Goal: Find specific page/section: Find specific page/section

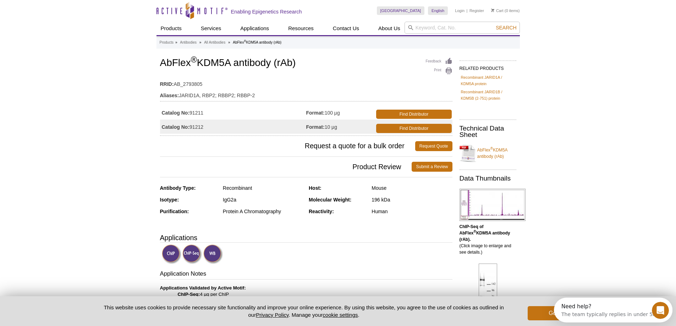
drag, startPoint x: 208, startPoint y: 113, endPoint x: 191, endPoint y: 110, distance: 16.9
click at [191, 110] on td "Catalog No: 91211" at bounding box center [233, 112] width 146 height 14
copy td "91211"
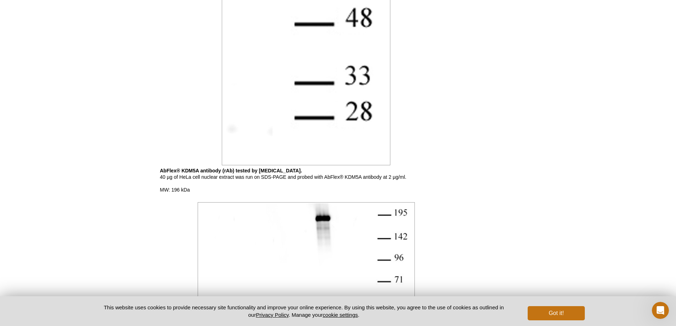
scroll to position [1029, 0]
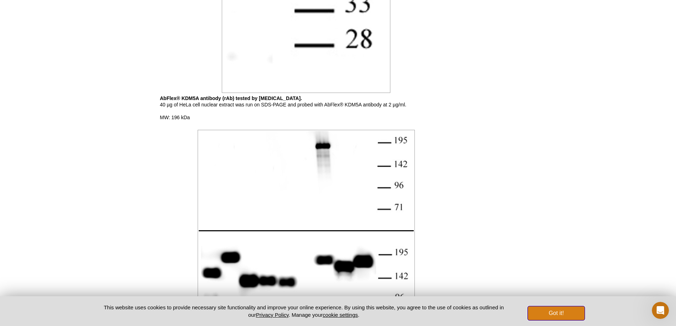
click at [552, 312] on button "Got it!" at bounding box center [556, 313] width 57 height 14
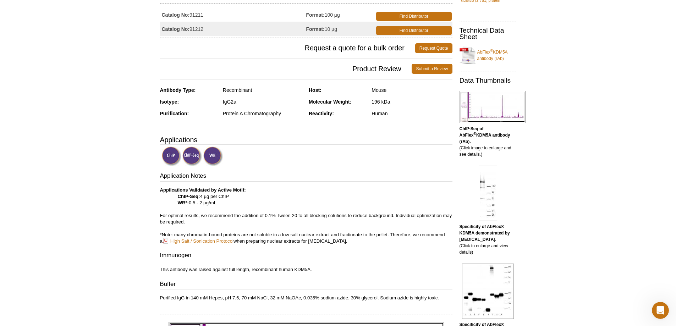
scroll to position [0, 0]
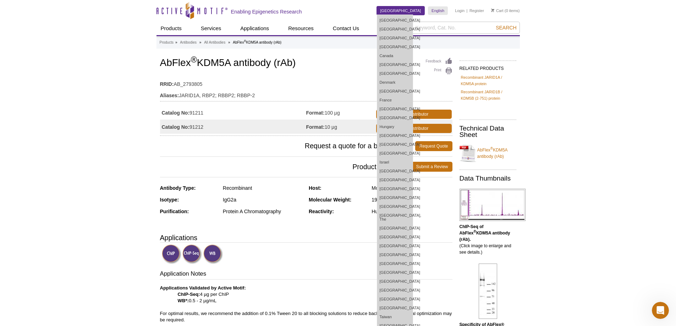
click at [418, 13] on link "Italy" at bounding box center [401, 10] width 48 height 9
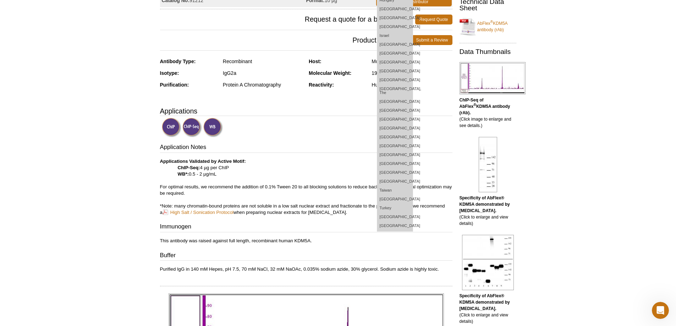
scroll to position [142, 0]
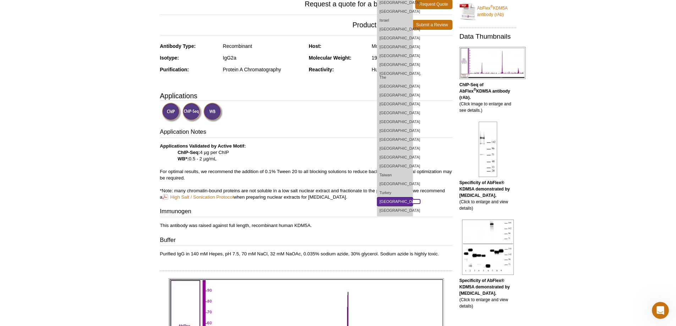
click at [413, 201] on link "[GEOGRAPHIC_DATA]" at bounding box center [394, 201] width 35 height 9
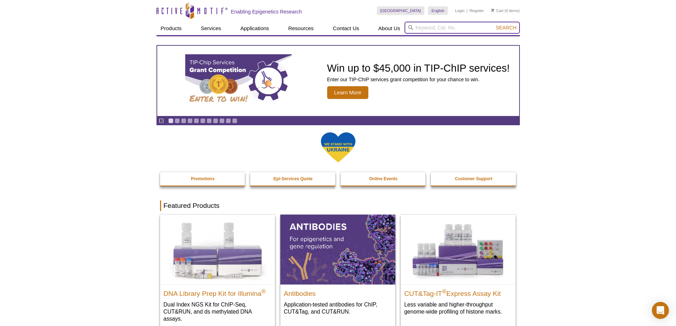
click at [429, 31] on input "search" at bounding box center [462, 28] width 115 height 12
paste input "91211"
type input "91211"
click at [494, 24] on button "Search" at bounding box center [506, 27] width 25 height 6
